Goal: Transaction & Acquisition: Purchase product/service

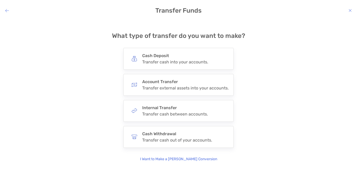
click at [6, 9] on icon "modal" at bounding box center [7, 10] width 4 height 4
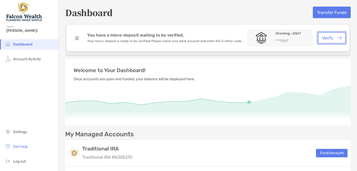
click at [326, 36] on button "Verify" at bounding box center [332, 38] width 28 height 12
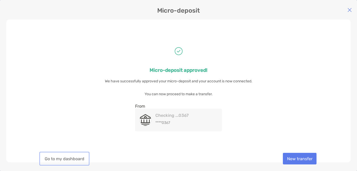
click at [73, 162] on button "Go to my dashboard" at bounding box center [65, 159] width 48 height 12
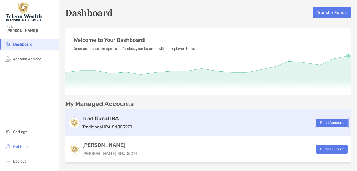
click at [320, 124] on button "Fund Account" at bounding box center [332, 123] width 32 height 8
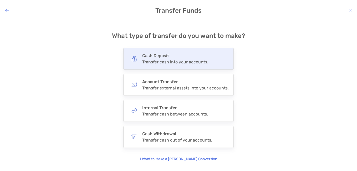
click at [133, 64] on div "modal" at bounding box center [134, 59] width 12 height 12
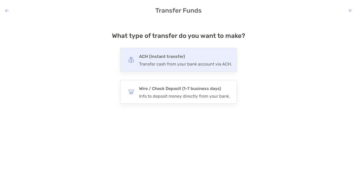
click at [142, 62] on div "Transfer cash from your bank account via ACH." at bounding box center [185, 64] width 93 height 5
click at [0, 0] on input "***" at bounding box center [0, 0] width 0 height 0
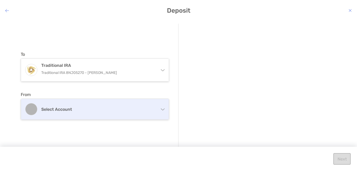
click at [160, 111] on div "Select account" at bounding box center [95, 109] width 148 height 21
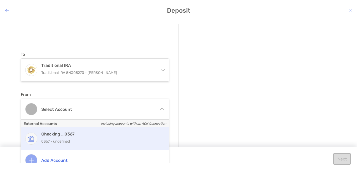
click at [115, 134] on h4 "Checking ...0367" at bounding box center [100, 134] width 119 height 5
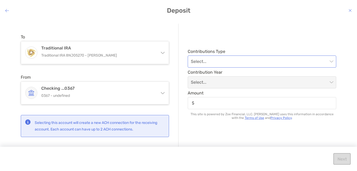
click at [330, 61] on span "modal" at bounding box center [262, 62] width 142 height 12
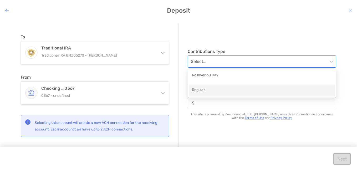
click at [209, 93] on div "Regular" at bounding box center [262, 90] width 140 height 7
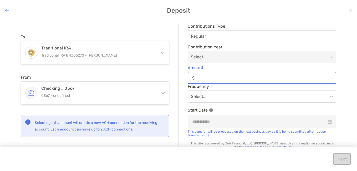
click at [220, 78] on input "Amount" at bounding box center [266, 78] width 139 height 4
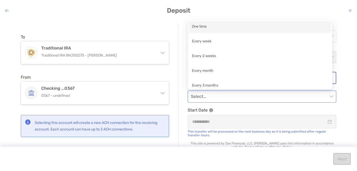
click at [326, 98] on span "modal" at bounding box center [262, 97] width 142 height 12
type input "**"
click at [217, 27] on div "One time" at bounding box center [260, 27] width 136 height 7
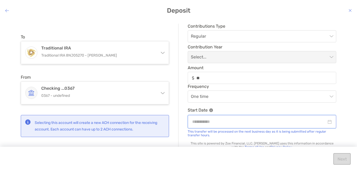
click at [307, 124] on input "modal" at bounding box center [259, 121] width 134 height 7
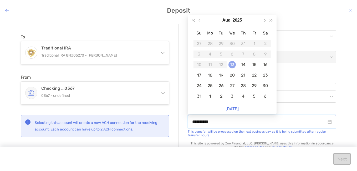
type input "**********"
click at [232, 64] on div "13" at bounding box center [232, 64] width 7 height 7
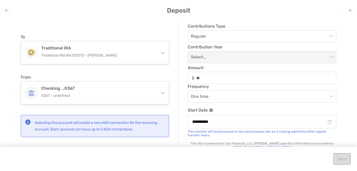
scroll to position [4, 0]
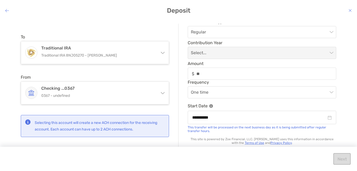
click at [341, 158] on div "Next" at bounding box center [178, 159] width 357 height 24
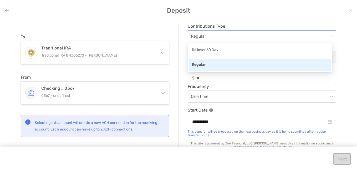
click at [235, 37] on span "Regular" at bounding box center [262, 37] width 142 height 12
click at [214, 64] on div "Regular" at bounding box center [260, 65] width 136 height 7
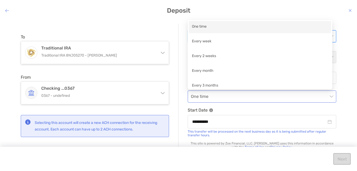
click at [269, 93] on span "One time" at bounding box center [262, 97] width 142 height 12
click at [213, 30] on div "One time" at bounding box center [260, 27] width 136 height 7
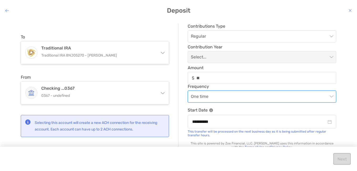
scroll to position [4, 0]
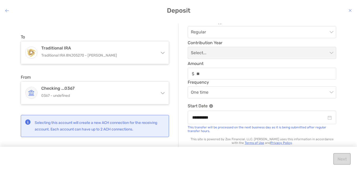
click at [264, 141] on link "Terms of Use" at bounding box center [254, 143] width 19 height 4
click at [340, 158] on div "Next" at bounding box center [178, 159] width 357 height 24
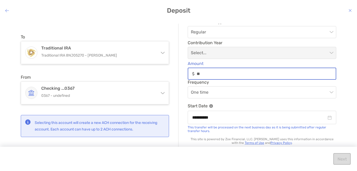
click at [215, 75] on input "**" at bounding box center [266, 74] width 139 height 4
type input "*"
click at [225, 93] on span "One time" at bounding box center [262, 93] width 142 height 12
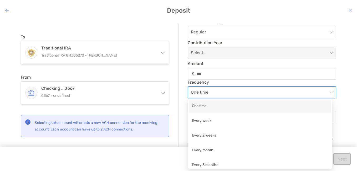
click at [223, 107] on div "One time" at bounding box center [260, 106] width 136 height 7
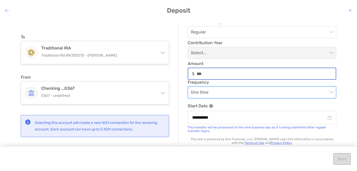
click at [214, 75] on input "***" at bounding box center [266, 74] width 139 height 4
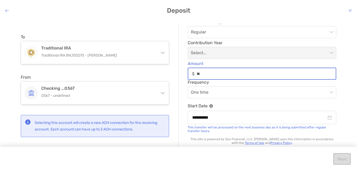
type input "**"
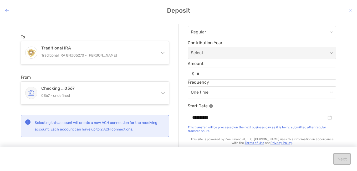
click at [343, 161] on div "Next" at bounding box center [178, 159] width 357 height 24
drag, startPoint x: 339, startPoint y: 153, endPoint x: 343, endPoint y: 161, distance: 8.9
click at [343, 161] on div "Next" at bounding box center [178, 159] width 357 height 24
click at [342, 158] on div "Next" at bounding box center [178, 159] width 357 height 24
click at [323, 117] on input "**********" at bounding box center [259, 117] width 134 height 7
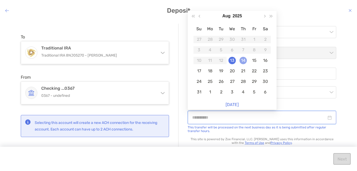
type input "**********"
click at [243, 57] on div "14" at bounding box center [243, 60] width 7 height 7
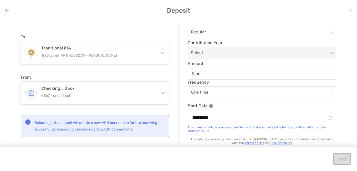
click at [343, 158] on div "Next" at bounding box center [178, 159] width 357 height 24
click at [28, 122] on img "modal" at bounding box center [27, 121] width 5 height 5
click at [350, 9] on icon "modal" at bounding box center [350, 10] width 3 height 4
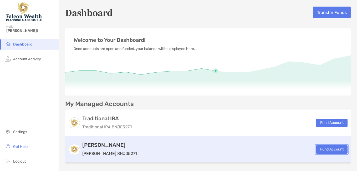
click at [322, 147] on button "Fund Account" at bounding box center [332, 149] width 32 height 8
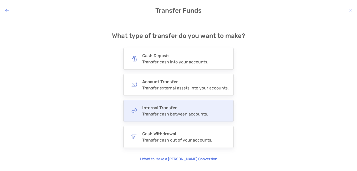
click at [199, 114] on div "Transfer cash between accounts." at bounding box center [175, 114] width 66 height 5
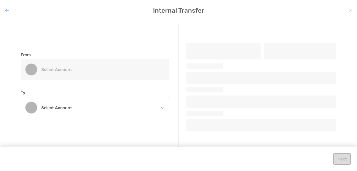
click at [147, 73] on div "Select account" at bounding box center [95, 69] width 148 height 21
click at [350, 10] on icon "modal" at bounding box center [350, 10] width 3 height 4
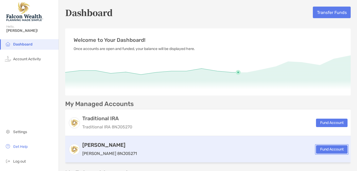
click at [321, 146] on button "Fund Account" at bounding box center [332, 149] width 32 height 8
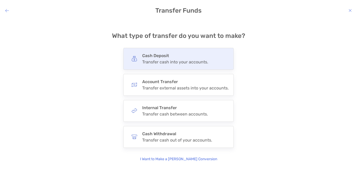
click at [205, 60] on div "Transfer cash into your accounts." at bounding box center [175, 61] width 66 height 5
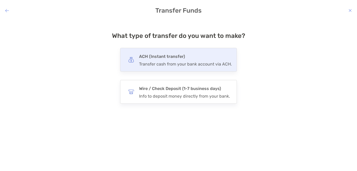
click at [198, 63] on div "Transfer cash from your bank account via ACH." at bounding box center [185, 64] width 93 height 5
click at [0, 0] on input "***" at bounding box center [0, 0] width 0 height 0
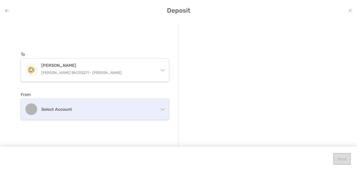
click at [141, 106] on div "Select account" at bounding box center [95, 109] width 148 height 21
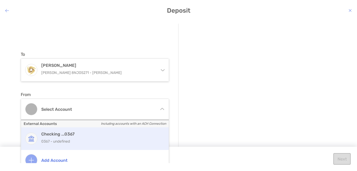
click at [101, 138] on p "0367 - undefined" at bounding box center [100, 141] width 119 height 7
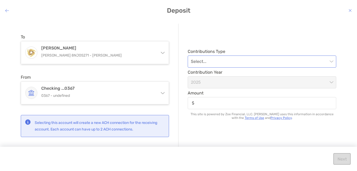
click at [330, 60] on span "modal" at bounding box center [262, 62] width 142 height 12
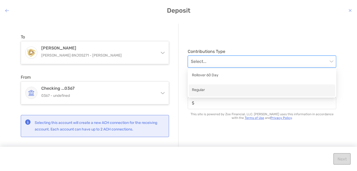
click at [258, 93] on div "Regular" at bounding box center [262, 90] width 140 height 7
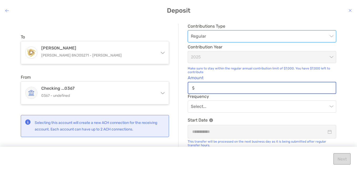
click at [233, 88] on input "Amount" at bounding box center [266, 88] width 139 height 4
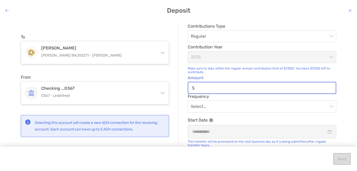
type input "**"
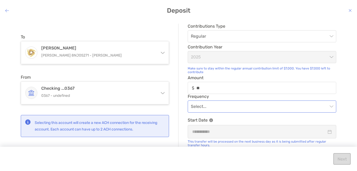
click at [227, 102] on input "modal" at bounding box center [259, 107] width 137 height 12
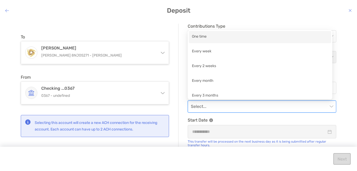
click at [210, 40] on div "One time" at bounding box center [260, 37] width 136 height 7
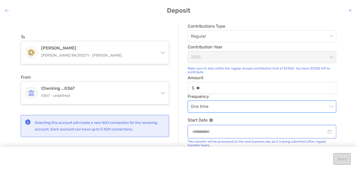
click at [259, 130] on input "modal" at bounding box center [259, 131] width 134 height 7
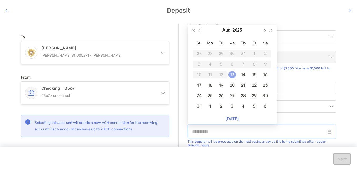
type input "**********"
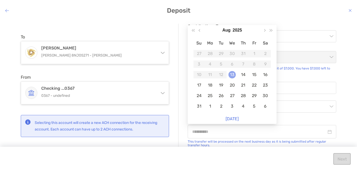
click at [233, 74] on div "13" at bounding box center [232, 74] width 7 height 7
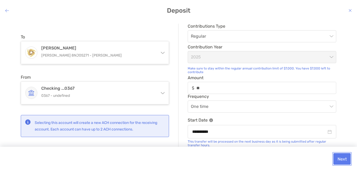
click at [342, 159] on button "Next" at bounding box center [342, 159] width 17 height 12
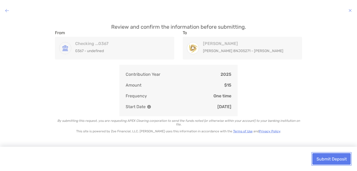
click at [336, 158] on button "Submit Deposit" at bounding box center [332, 159] width 38 height 12
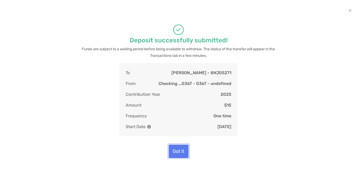
click at [182, 150] on button "Got it" at bounding box center [179, 151] width 20 height 13
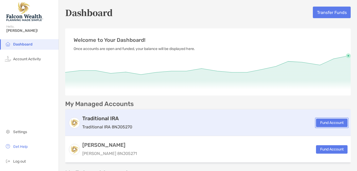
click at [321, 122] on button "Fund Account" at bounding box center [332, 123] width 32 height 8
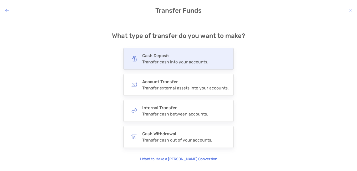
click at [195, 63] on div "Transfer cash into your accounts." at bounding box center [175, 61] width 66 height 5
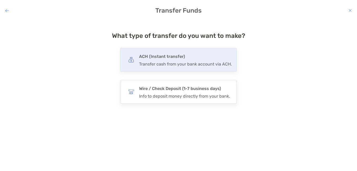
click at [195, 63] on div "Transfer cash from your bank account via ACH." at bounding box center [185, 64] width 93 height 5
click at [0, 0] on input "***" at bounding box center [0, 0] width 0 height 0
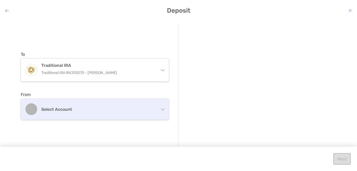
click at [148, 106] on div "Select account" at bounding box center [95, 109] width 148 height 21
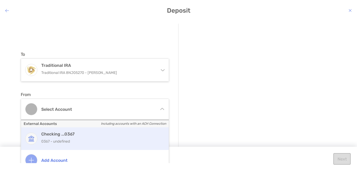
click at [133, 135] on h4 "Checking ...0367" at bounding box center [100, 134] width 119 height 5
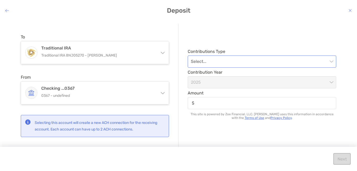
click at [258, 58] on input "modal" at bounding box center [259, 62] width 137 height 12
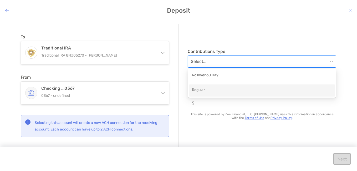
click at [231, 88] on div "Regular" at bounding box center [262, 90] width 140 height 7
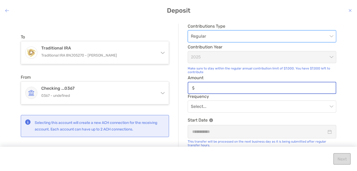
click at [242, 88] on input "Amount" at bounding box center [266, 88] width 139 height 4
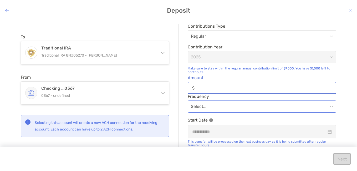
type input "**"
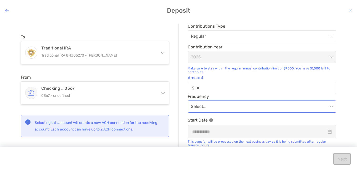
click at [221, 105] on input "modal" at bounding box center [259, 107] width 137 height 12
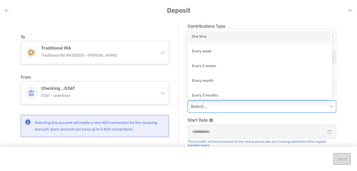
click at [206, 39] on div "One time" at bounding box center [260, 37] width 136 height 7
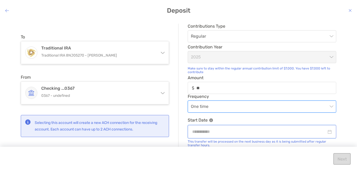
click at [252, 131] on input "modal" at bounding box center [259, 131] width 134 height 7
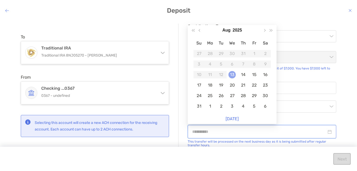
type input "**********"
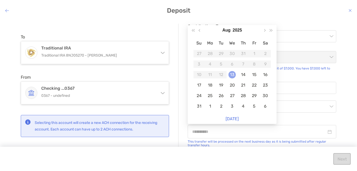
click at [233, 74] on div "13" at bounding box center [232, 74] width 7 height 7
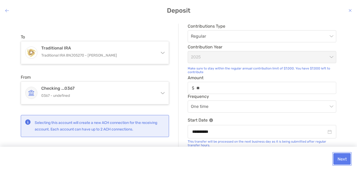
click at [342, 160] on button "Next" at bounding box center [342, 159] width 17 height 12
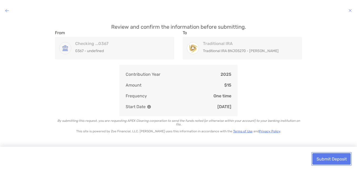
click at [334, 160] on button "Submit Deposit" at bounding box center [332, 159] width 38 height 12
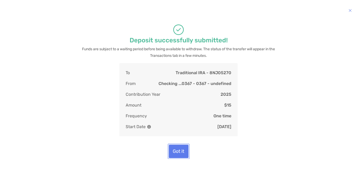
click at [182, 155] on button "Got it" at bounding box center [179, 151] width 20 height 13
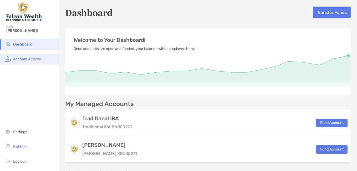
click at [36, 61] on span "Account Activity" at bounding box center [27, 59] width 28 height 4
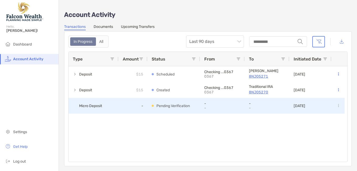
click at [167, 106] on p "Pending Verification" at bounding box center [173, 106] width 33 height 7
click at [182, 106] on p "Pending Verification" at bounding box center [173, 106] width 33 height 7
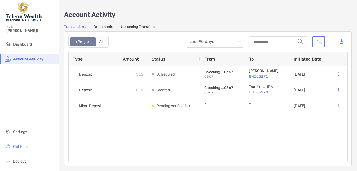
click at [147, 26] on link "Upcoming Transfers" at bounding box center [138, 27] width 34 height 6
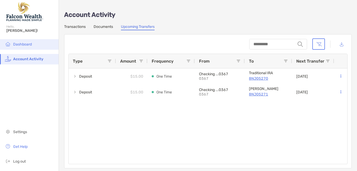
click at [30, 42] on li "Dashboard" at bounding box center [29, 44] width 59 height 11
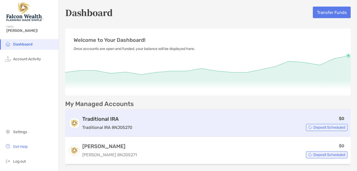
drag, startPoint x: 311, startPoint y: 127, endPoint x: 260, endPoint y: 120, distance: 51.5
click at [260, 120] on div "$0 Deposit Scheduled" at bounding box center [240, 123] width 213 height 16
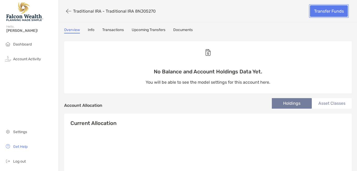
click at [313, 7] on link "Transfer Funds" at bounding box center [329, 11] width 38 height 12
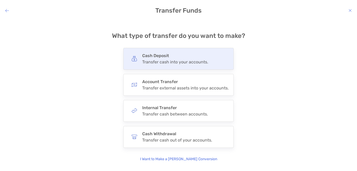
click at [207, 61] on div "Cash Deposit Transfer cash into your accounts." at bounding box center [178, 59] width 110 height 22
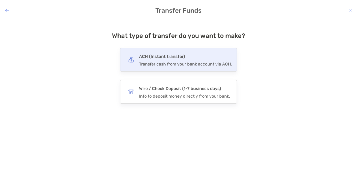
click at [206, 62] on div "Transfer cash from your bank account via ACH." at bounding box center [185, 64] width 93 height 5
click at [0, 0] on input "***" at bounding box center [0, 0] width 0 height 0
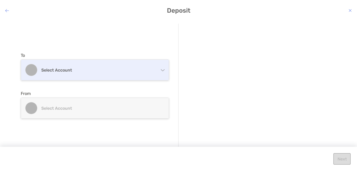
click at [158, 69] on div "Select account" at bounding box center [95, 70] width 148 height 21
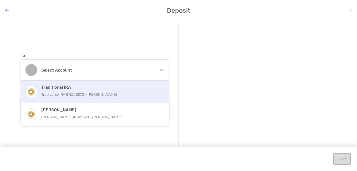
click at [121, 89] on h4 "Traditional IRA" at bounding box center [100, 87] width 119 height 5
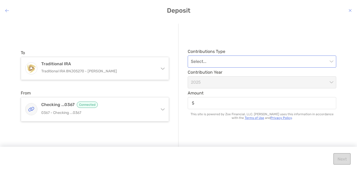
click at [250, 61] on input "modal" at bounding box center [259, 62] width 137 height 12
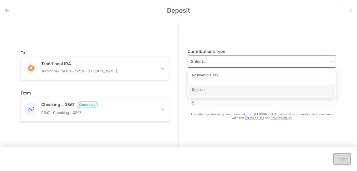
click at [218, 90] on div "Regular" at bounding box center [262, 90] width 140 height 7
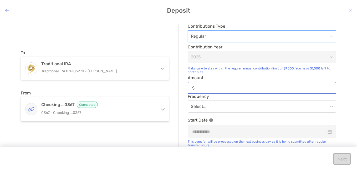
click at [211, 86] on input "Amount" at bounding box center [266, 88] width 139 height 4
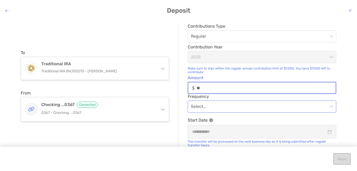
type input "**"
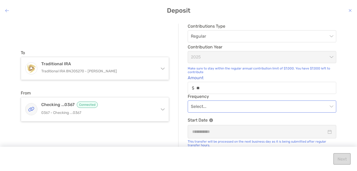
click at [225, 109] on input "modal" at bounding box center [259, 107] width 137 height 12
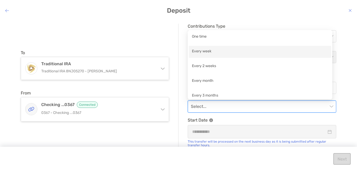
click at [205, 51] on div "Every week" at bounding box center [260, 51] width 136 height 7
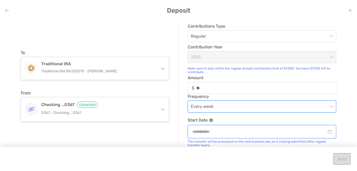
click at [219, 132] on input "modal" at bounding box center [259, 131] width 134 height 7
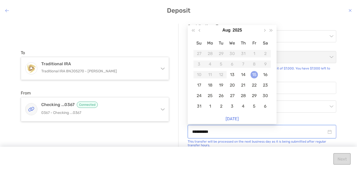
type input "**********"
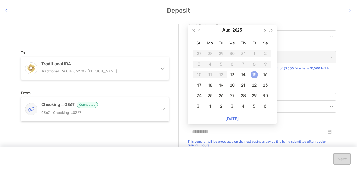
click at [255, 77] on div "15" at bounding box center [254, 74] width 7 height 7
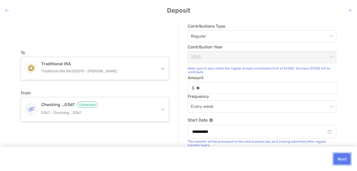
click at [339, 156] on button "Next" at bounding box center [342, 159] width 17 height 12
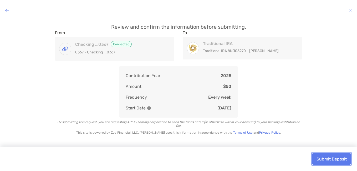
click at [335, 158] on button "Submit Deposit" at bounding box center [332, 159] width 38 height 12
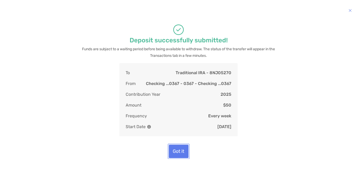
click at [180, 146] on button "Got it" at bounding box center [179, 151] width 20 height 13
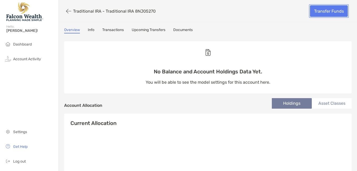
click at [311, 8] on link "Transfer Funds" at bounding box center [329, 11] width 38 height 12
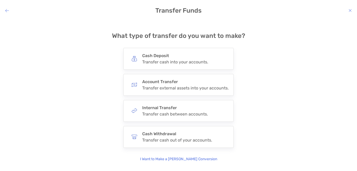
click at [7, 10] on icon "modal" at bounding box center [7, 10] width 4 height 4
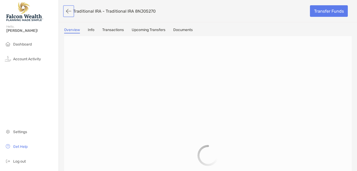
click at [68, 12] on button "button" at bounding box center [68, 11] width 9 height 10
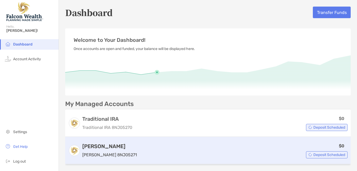
click at [111, 151] on div "[PERSON_NAME] [PERSON_NAME] 8NJ05271" at bounding box center [109, 150] width 55 height 15
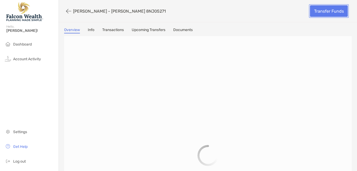
click at [315, 7] on link "Transfer Funds" at bounding box center [329, 11] width 38 height 12
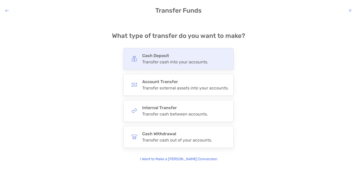
click at [203, 57] on h4 "Cash Deposit" at bounding box center [175, 55] width 66 height 5
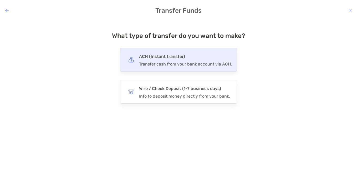
click at [195, 61] on div "ACH (Instant transfer) Transfer cash from your bank account via ACH." at bounding box center [185, 60] width 93 height 14
click at [0, 0] on input "***" at bounding box center [0, 0] width 0 height 0
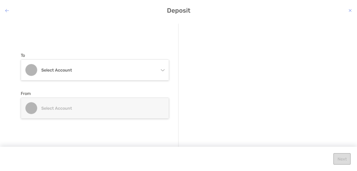
click at [162, 70] on icon "modal" at bounding box center [163, 70] width 4 height 2
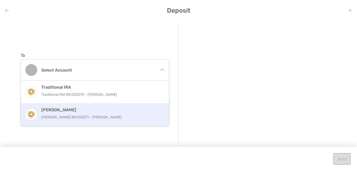
click at [121, 110] on h4 "[PERSON_NAME]" at bounding box center [100, 109] width 119 height 5
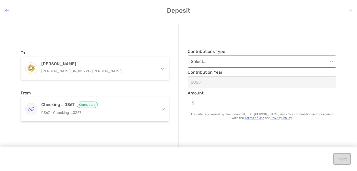
click at [321, 60] on input "modal" at bounding box center [259, 62] width 137 height 12
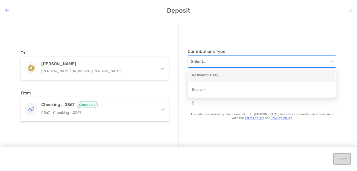
click at [163, 69] on icon "modal" at bounding box center [162, 68] width 4 height 4
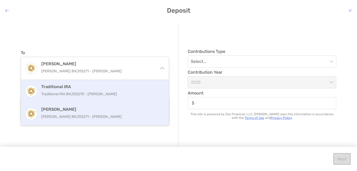
click at [138, 88] on h4 "Traditional IRA" at bounding box center [100, 86] width 119 height 5
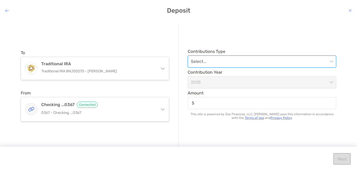
click at [317, 61] on input "modal" at bounding box center [259, 62] width 137 height 12
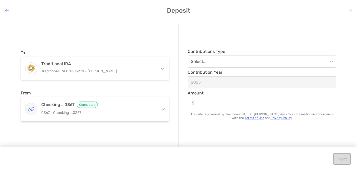
click at [161, 68] on icon "modal" at bounding box center [162, 68] width 4 height 4
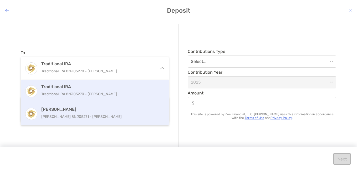
click at [141, 112] on div "[PERSON_NAME] [PERSON_NAME] 8NJ05271 - [PERSON_NAME]" at bounding box center [100, 114] width 119 height 14
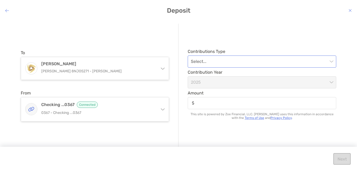
click at [320, 62] on input "modal" at bounding box center [259, 62] width 137 height 12
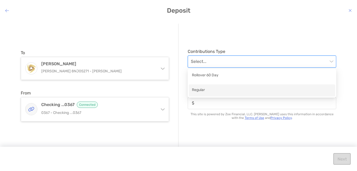
click at [295, 92] on div "Regular" at bounding box center [262, 90] width 140 height 7
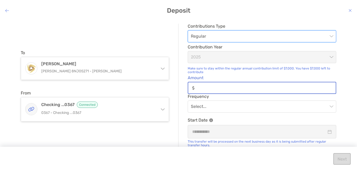
click at [210, 90] on input "Amount" at bounding box center [266, 88] width 139 height 4
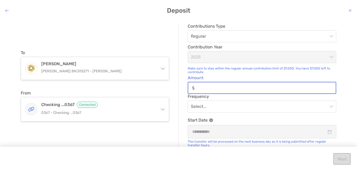
type input "**"
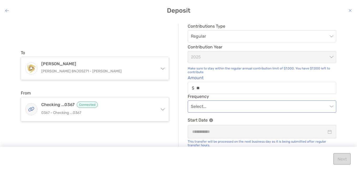
click at [212, 106] on input "modal" at bounding box center [259, 107] width 137 height 12
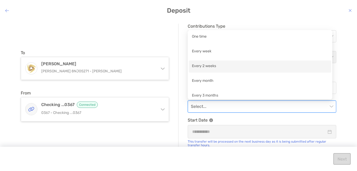
click at [202, 67] on div "Every 2 weeks" at bounding box center [260, 66] width 136 height 7
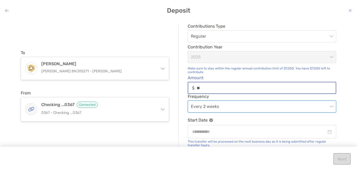
click at [206, 89] on input "**" at bounding box center [266, 88] width 139 height 4
click at [215, 107] on span "Every 2 weeks" at bounding box center [262, 107] width 142 height 12
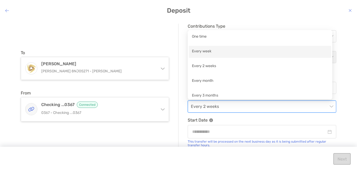
click at [206, 52] on div "Every week" at bounding box center [260, 51] width 136 height 7
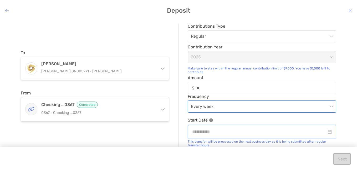
click at [212, 133] on input "modal" at bounding box center [259, 131] width 134 height 7
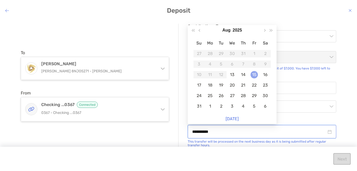
type input "**********"
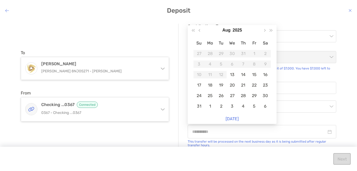
click at [252, 73] on div "15" at bounding box center [254, 74] width 7 height 7
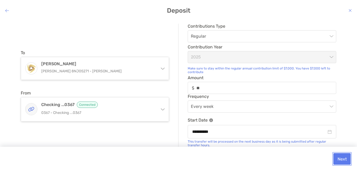
click at [338, 161] on button "Next" at bounding box center [342, 159] width 17 height 12
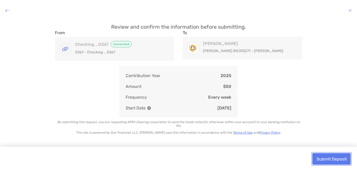
click at [336, 161] on button "Submit Deposit" at bounding box center [332, 159] width 38 height 12
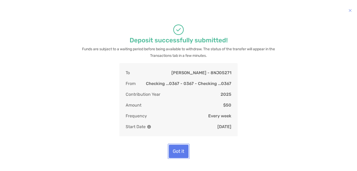
click at [180, 150] on button "Got it" at bounding box center [179, 151] width 20 height 13
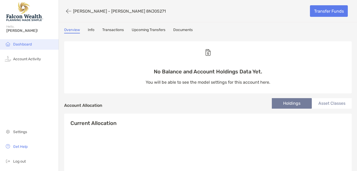
click at [28, 43] on span "Dashboard" at bounding box center [22, 44] width 19 height 4
